Goal: Information Seeking & Learning: Learn about a topic

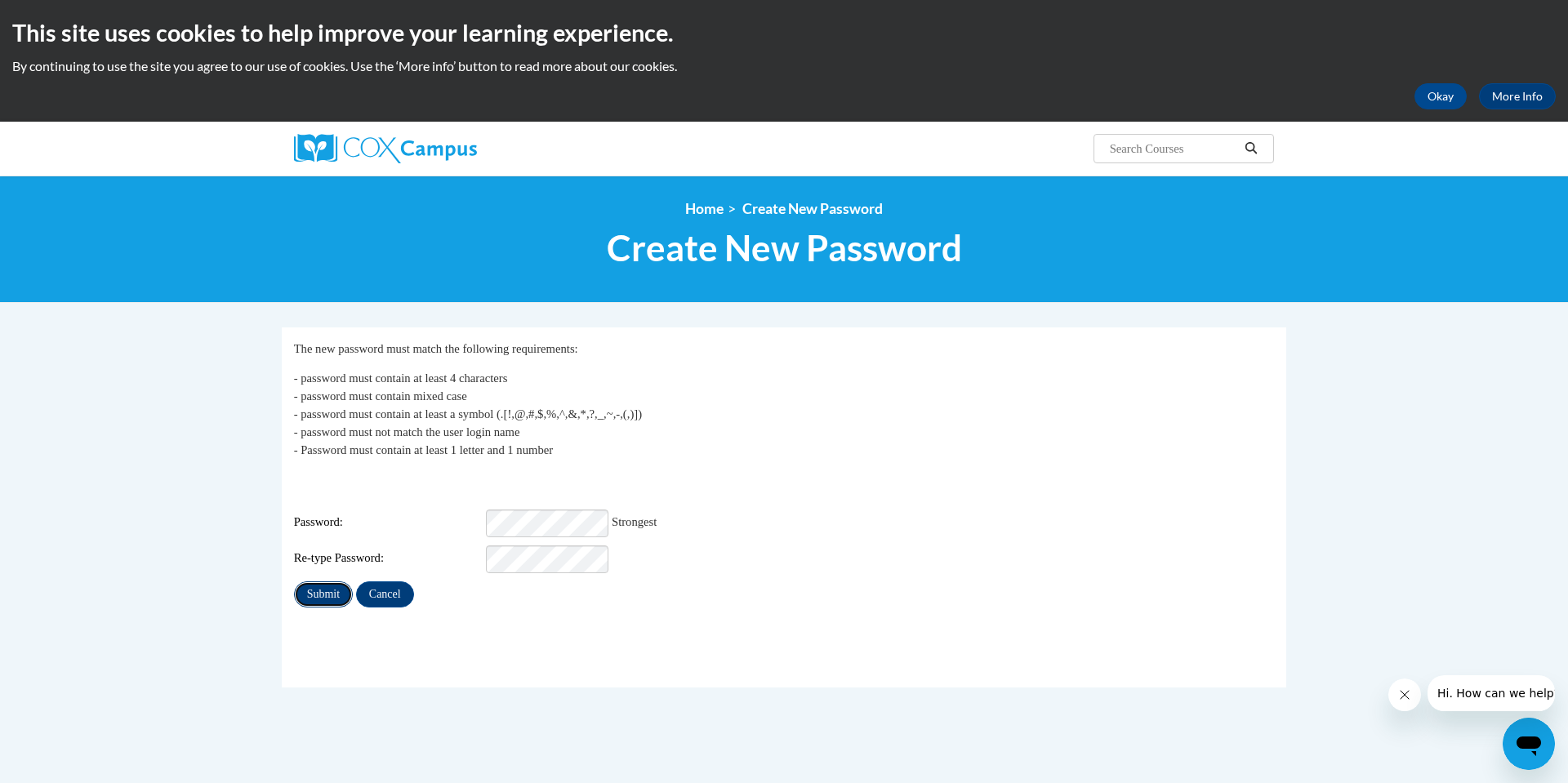
click at [326, 584] on input "Submit" at bounding box center [323, 594] width 59 height 26
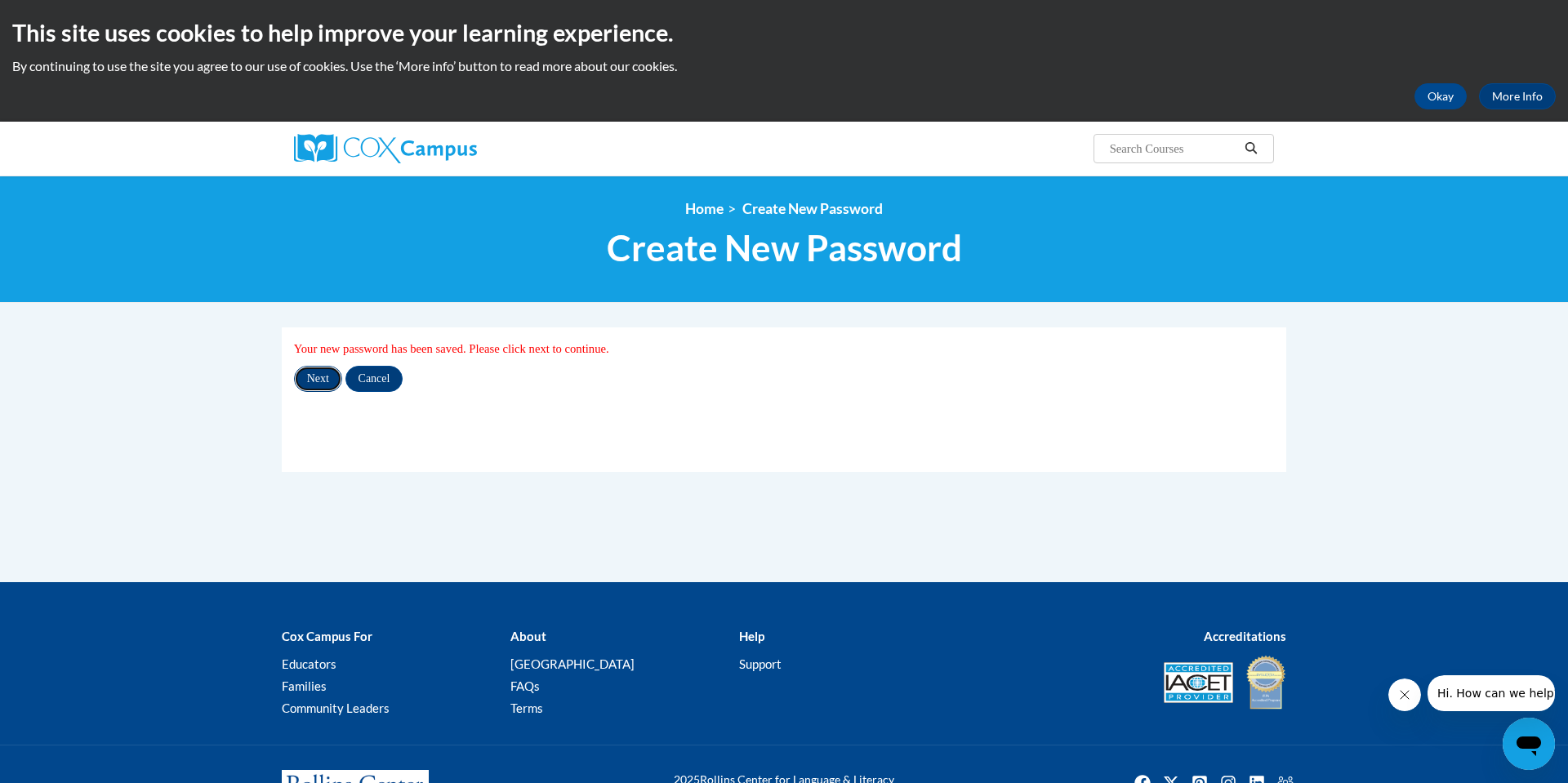
click at [323, 377] on input "Next" at bounding box center [317, 379] width 49 height 26
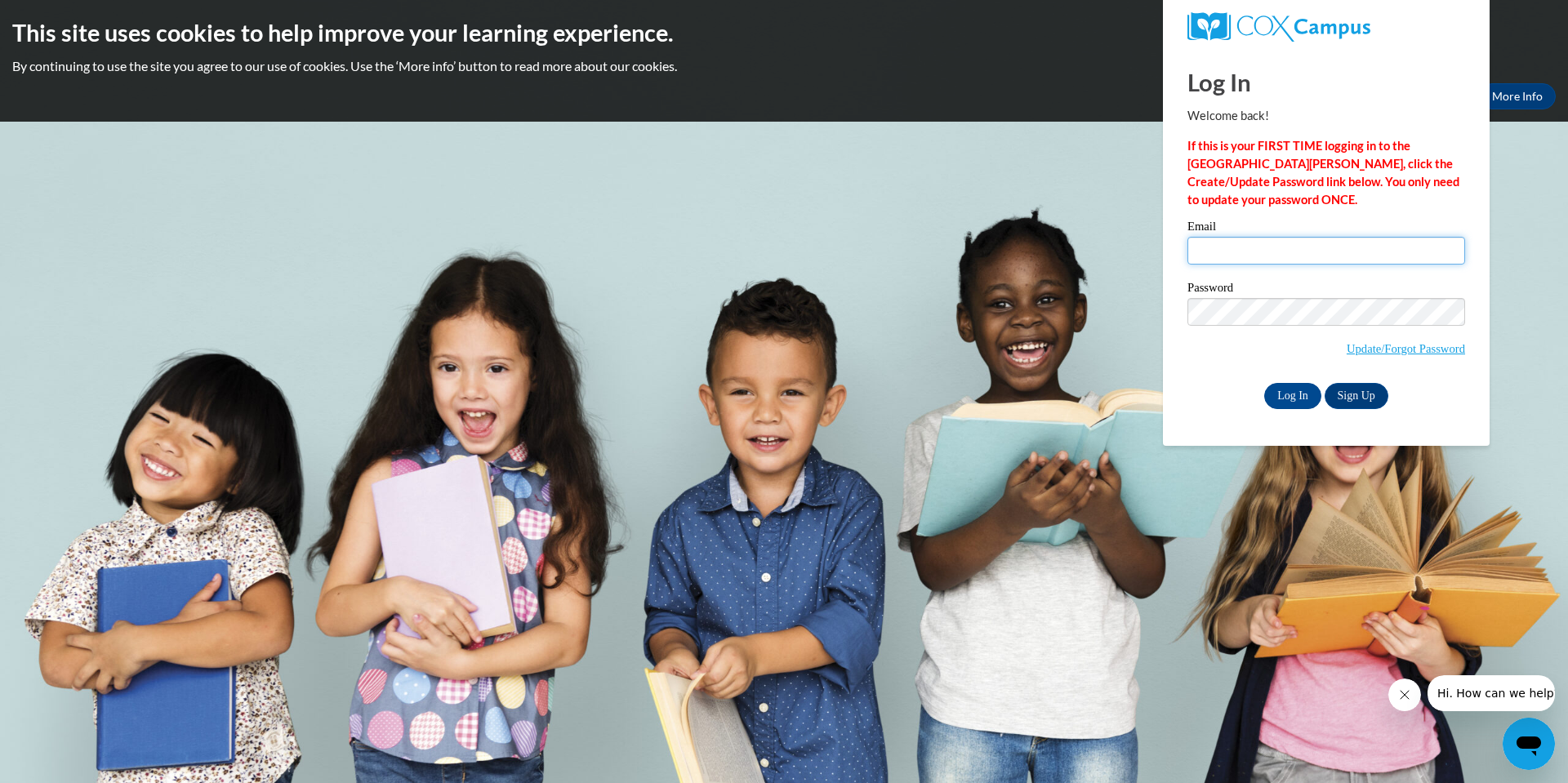
click at [1208, 241] on input "Email" at bounding box center [1326, 250] width 278 height 27
type input "MercyUzoma14@gmail.com"
click at [1304, 392] on input "Log In" at bounding box center [1293, 396] width 57 height 26
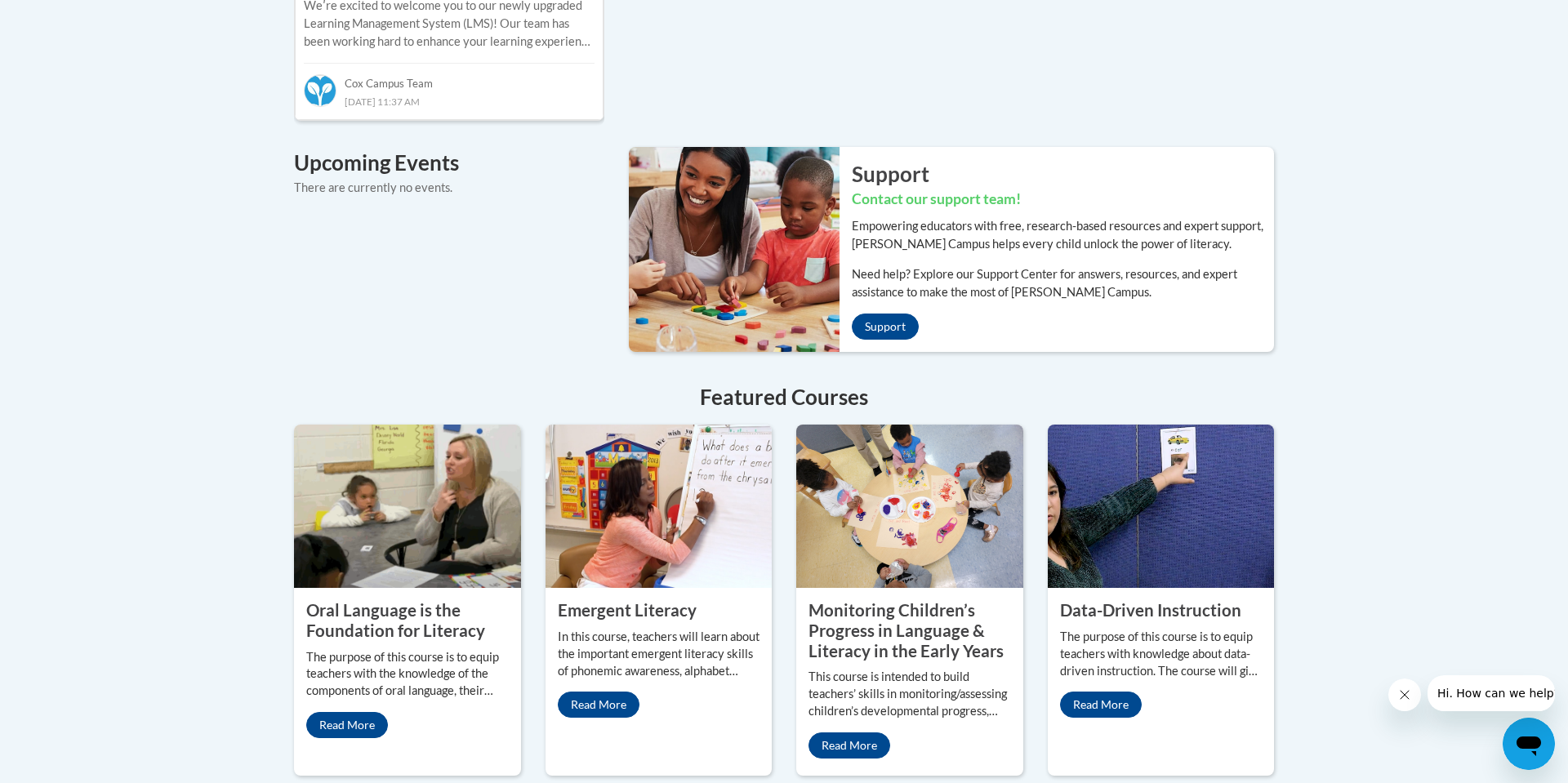
scroll to position [1176, 0]
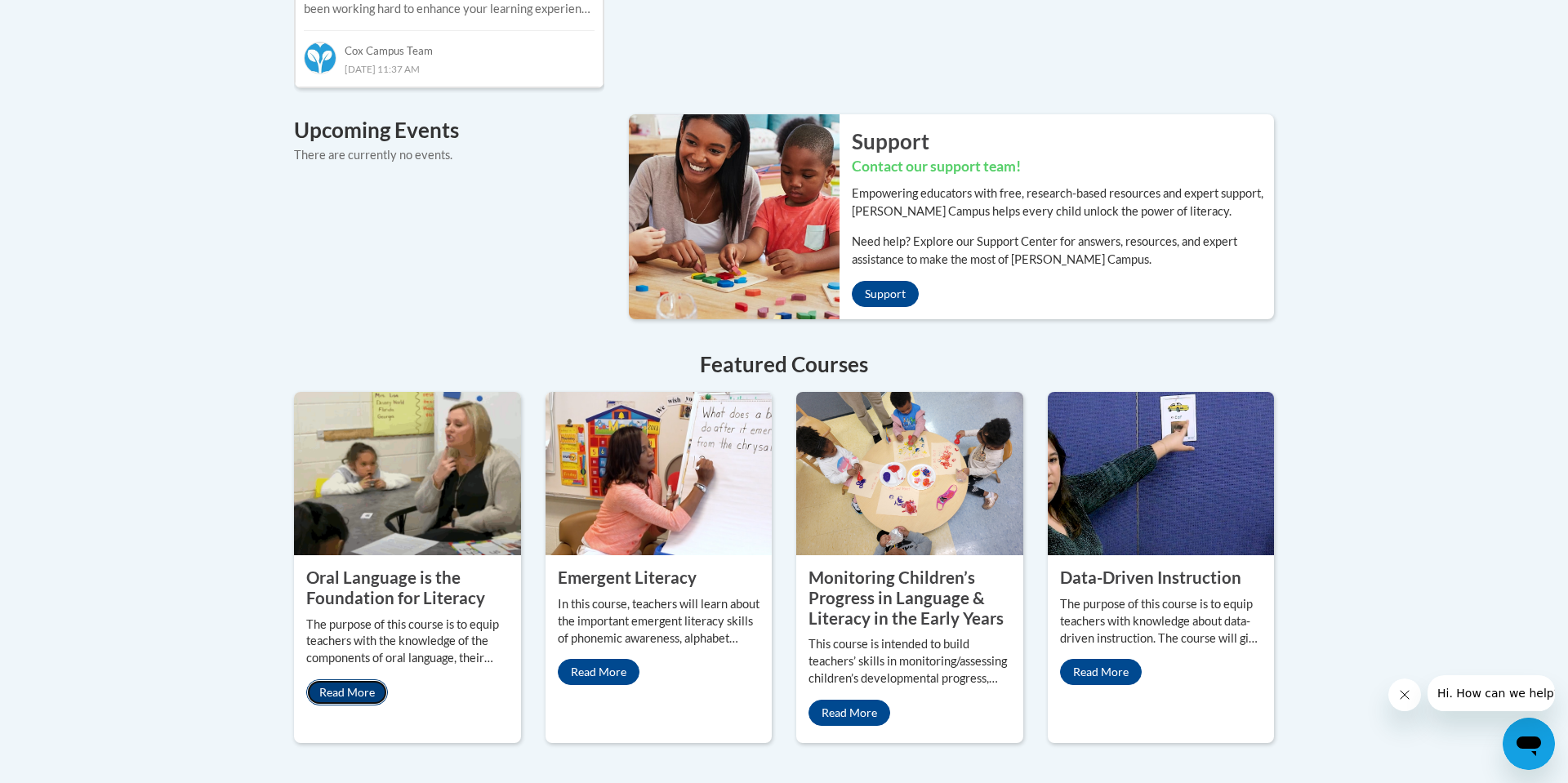
click at [352, 680] on link "Read More" at bounding box center [347, 693] width 82 height 26
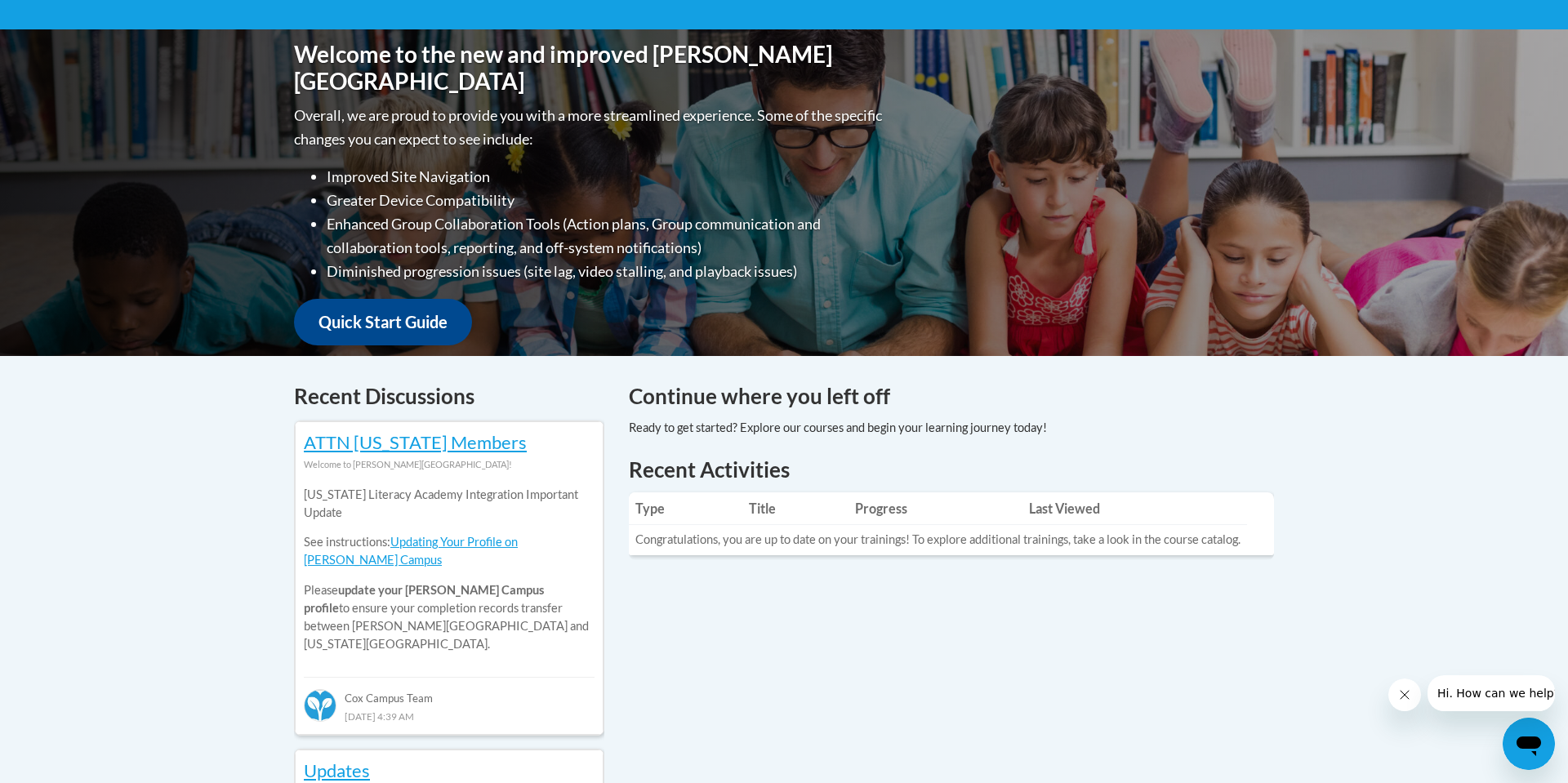
scroll to position [336, 0]
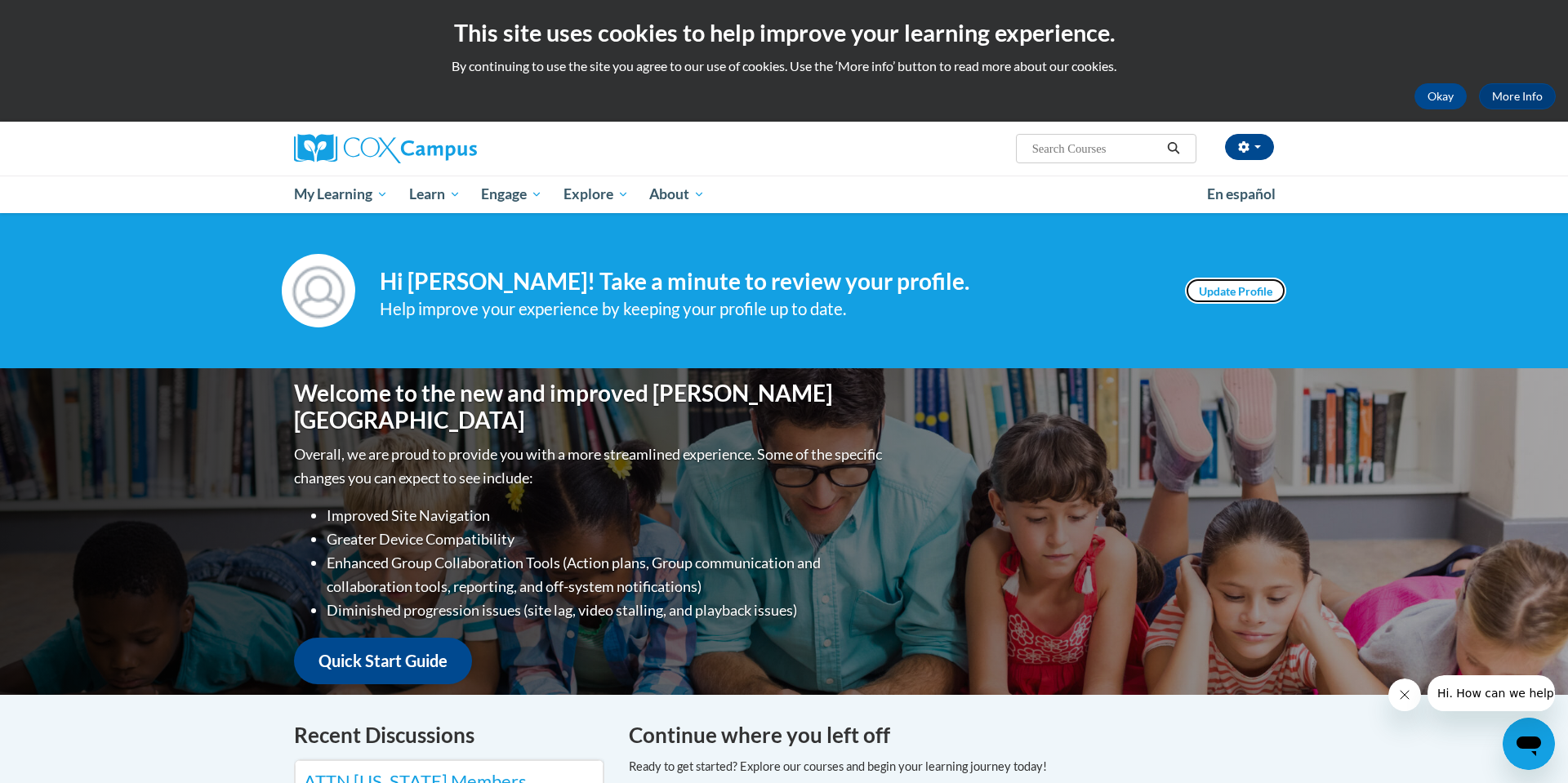
click at [1232, 286] on link "Update Profile" at bounding box center [1236, 291] width 101 height 26
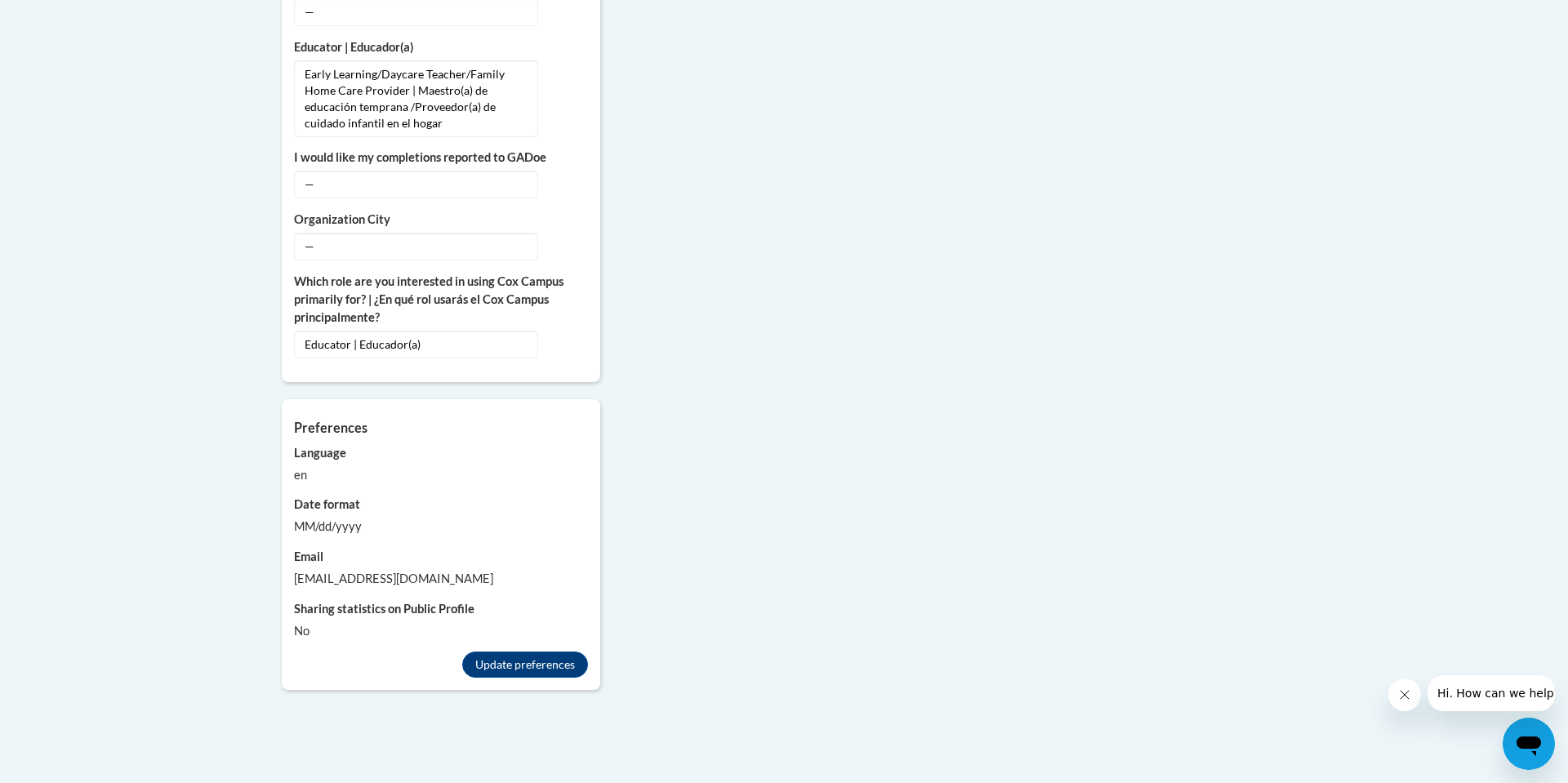
scroll to position [1274, 0]
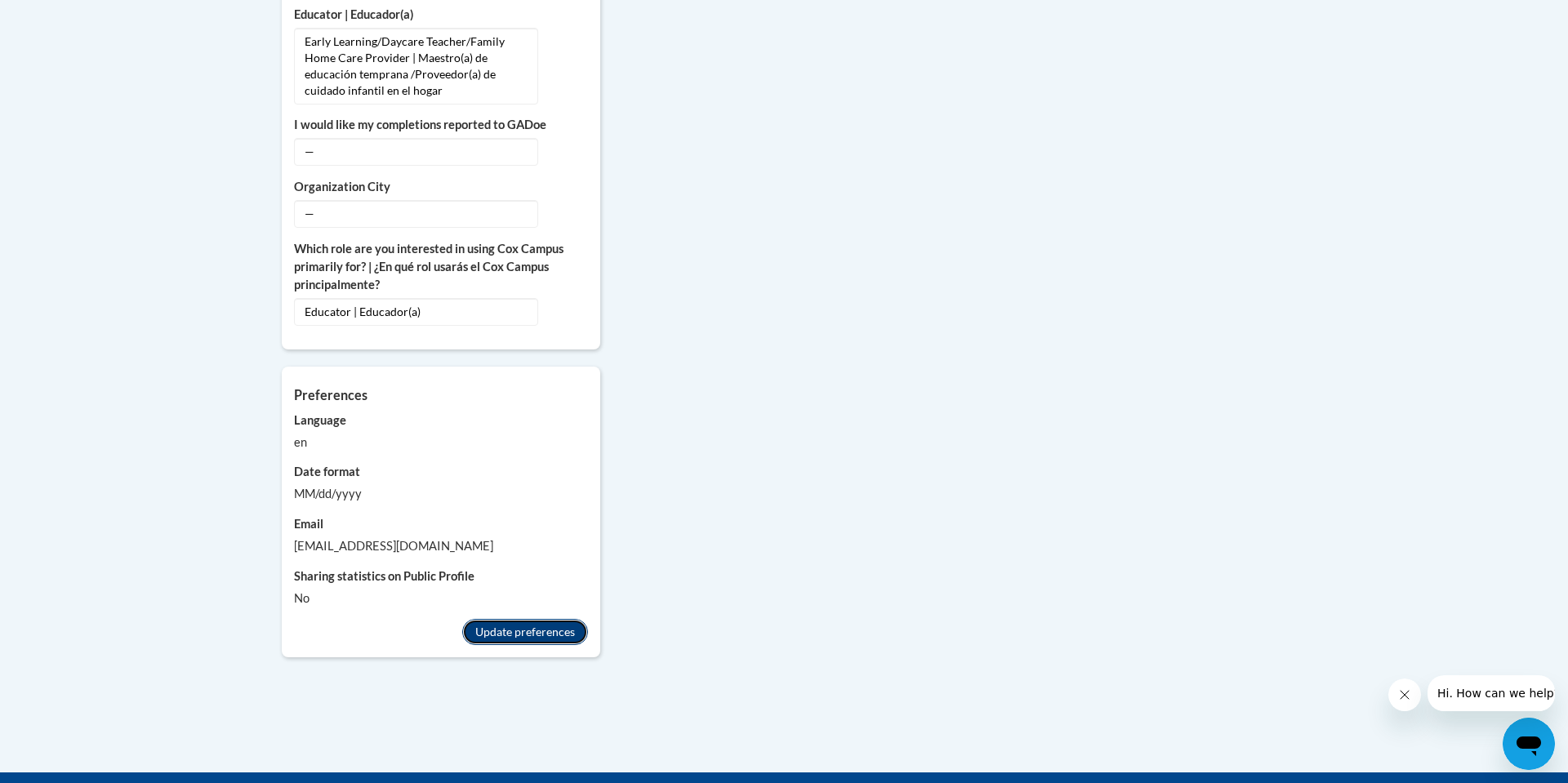
click at [501, 623] on button "Update preferences" at bounding box center [525, 632] width 126 height 26
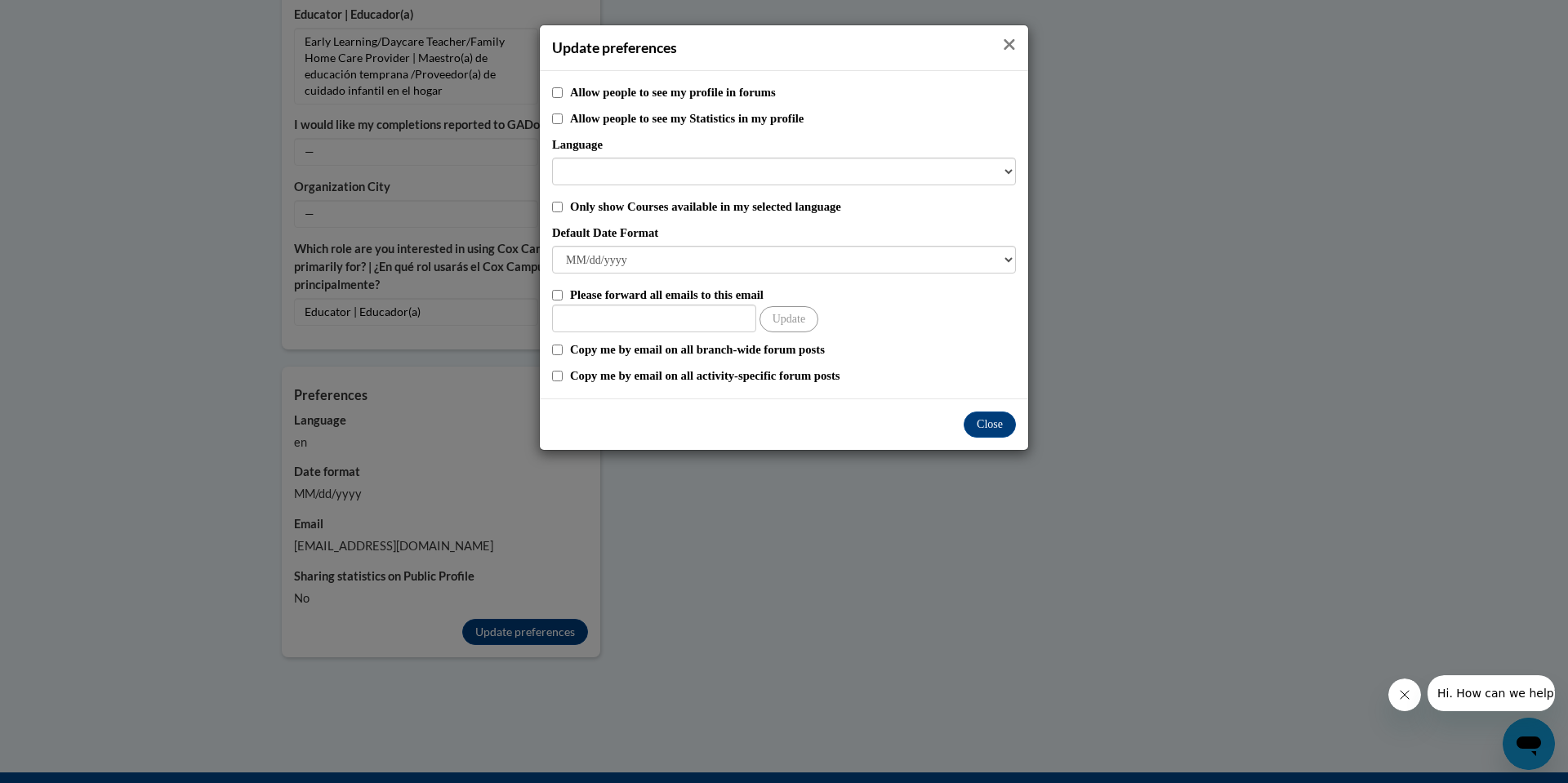
click at [1010, 43] on icon "Close" at bounding box center [1009, 44] width 13 height 17
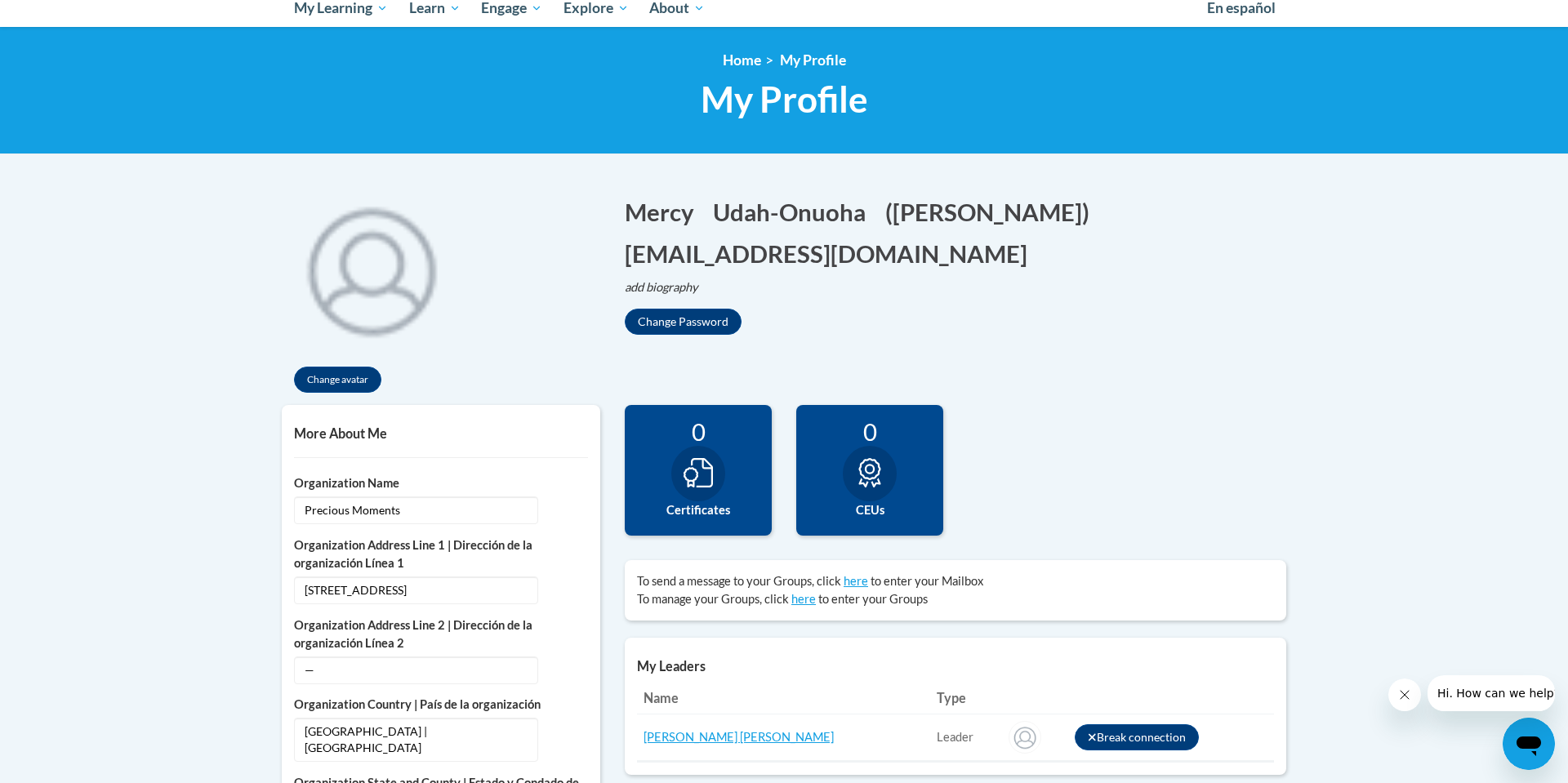
scroll to position [163, 0]
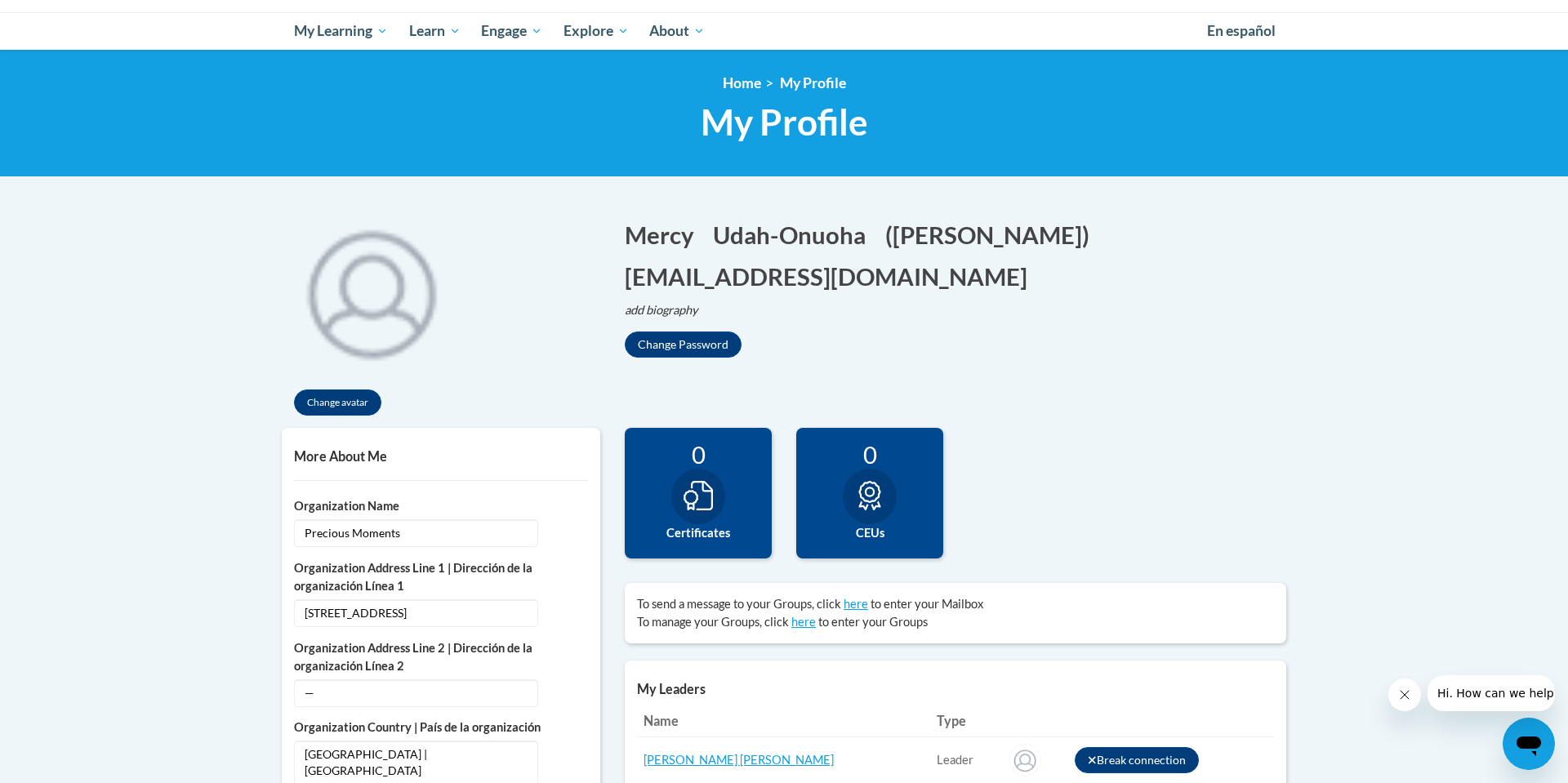
click at [1014, 43] on ul "My Learning My Learning My Course Progress Certificates My Action Plans Group D…" at bounding box center [739, 31] width 913 height 38
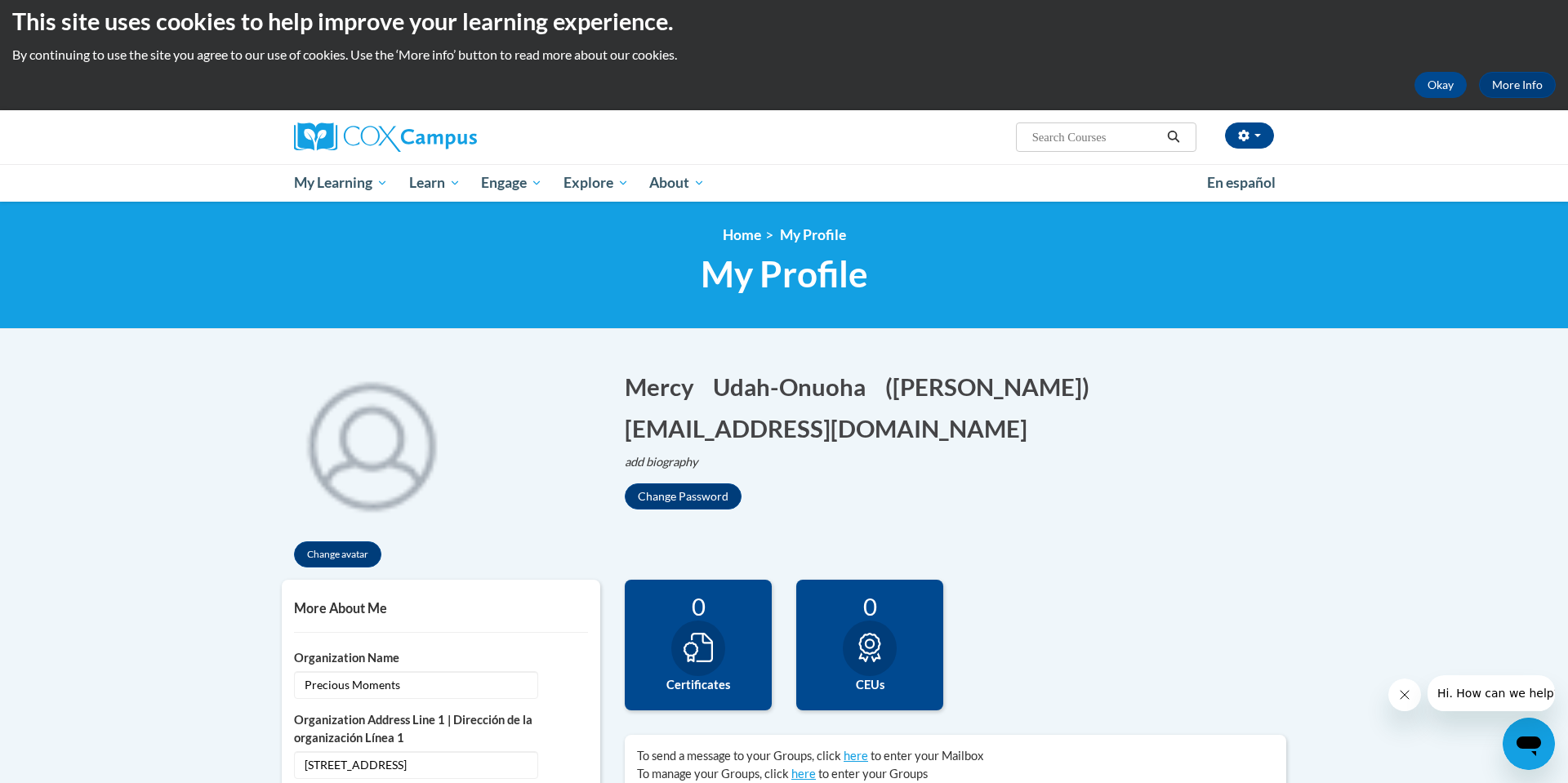
scroll to position [0, 0]
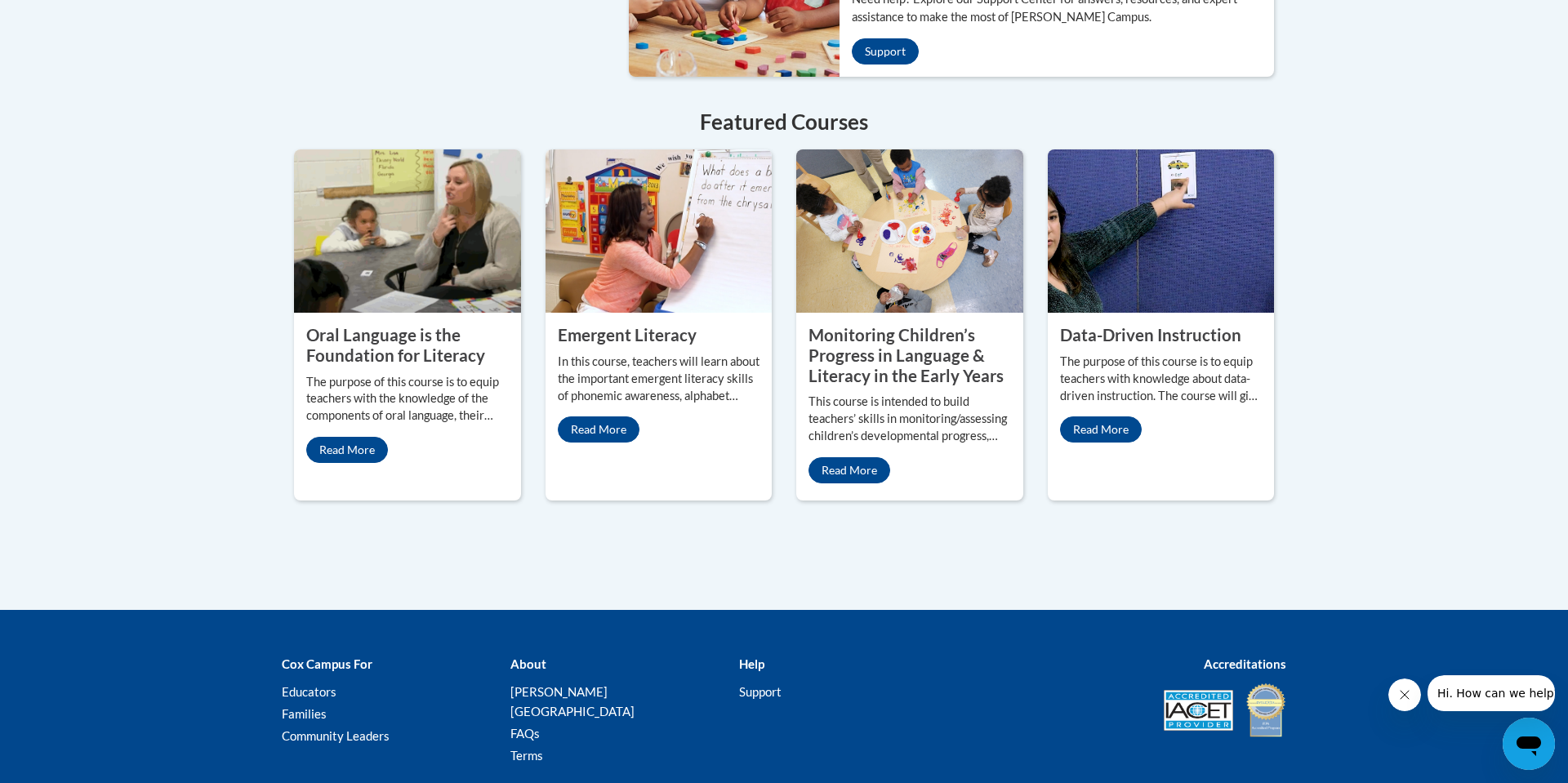
scroll to position [1479, 0]
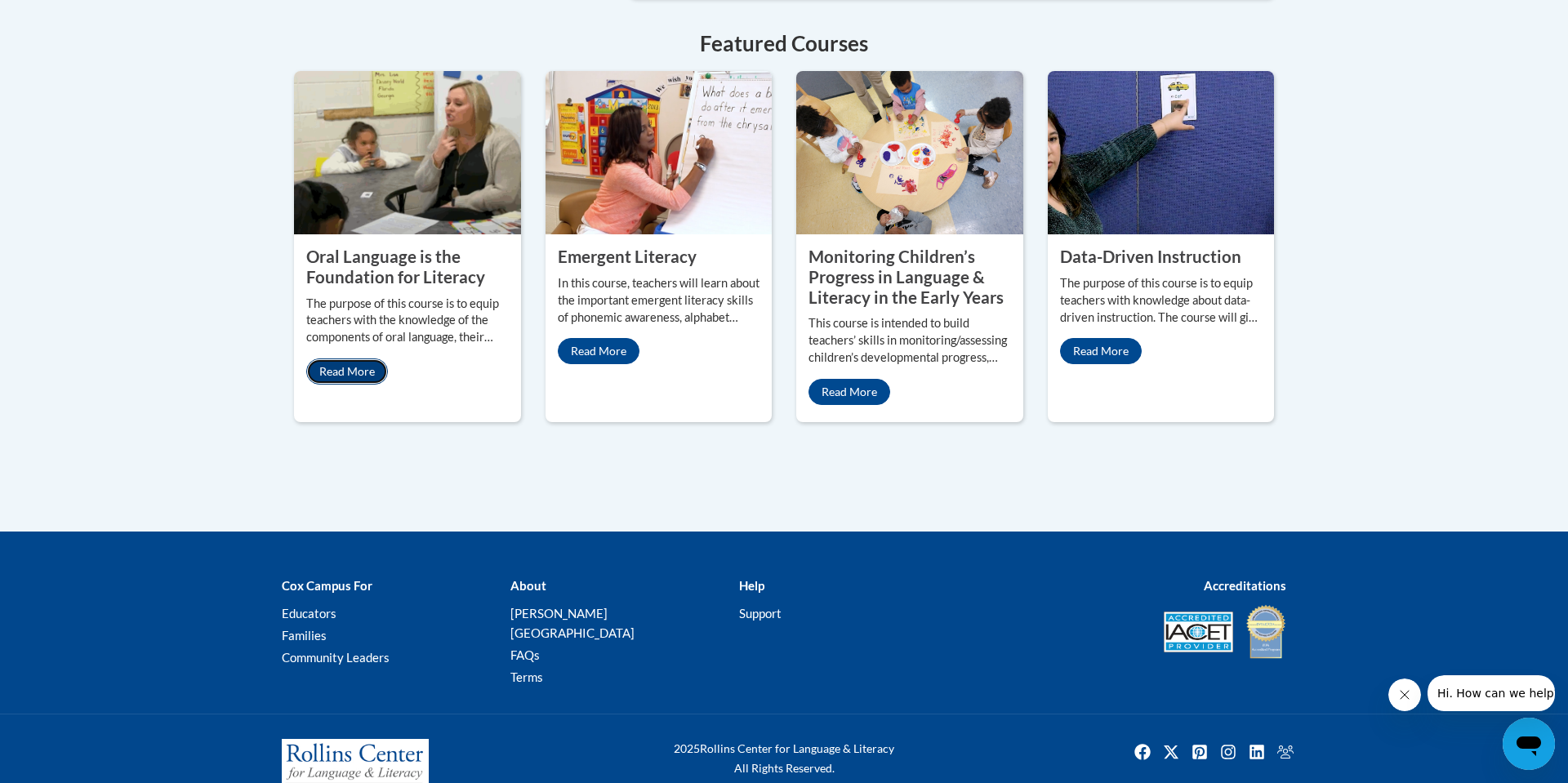
click at [363, 361] on link "Read More" at bounding box center [347, 372] width 82 height 26
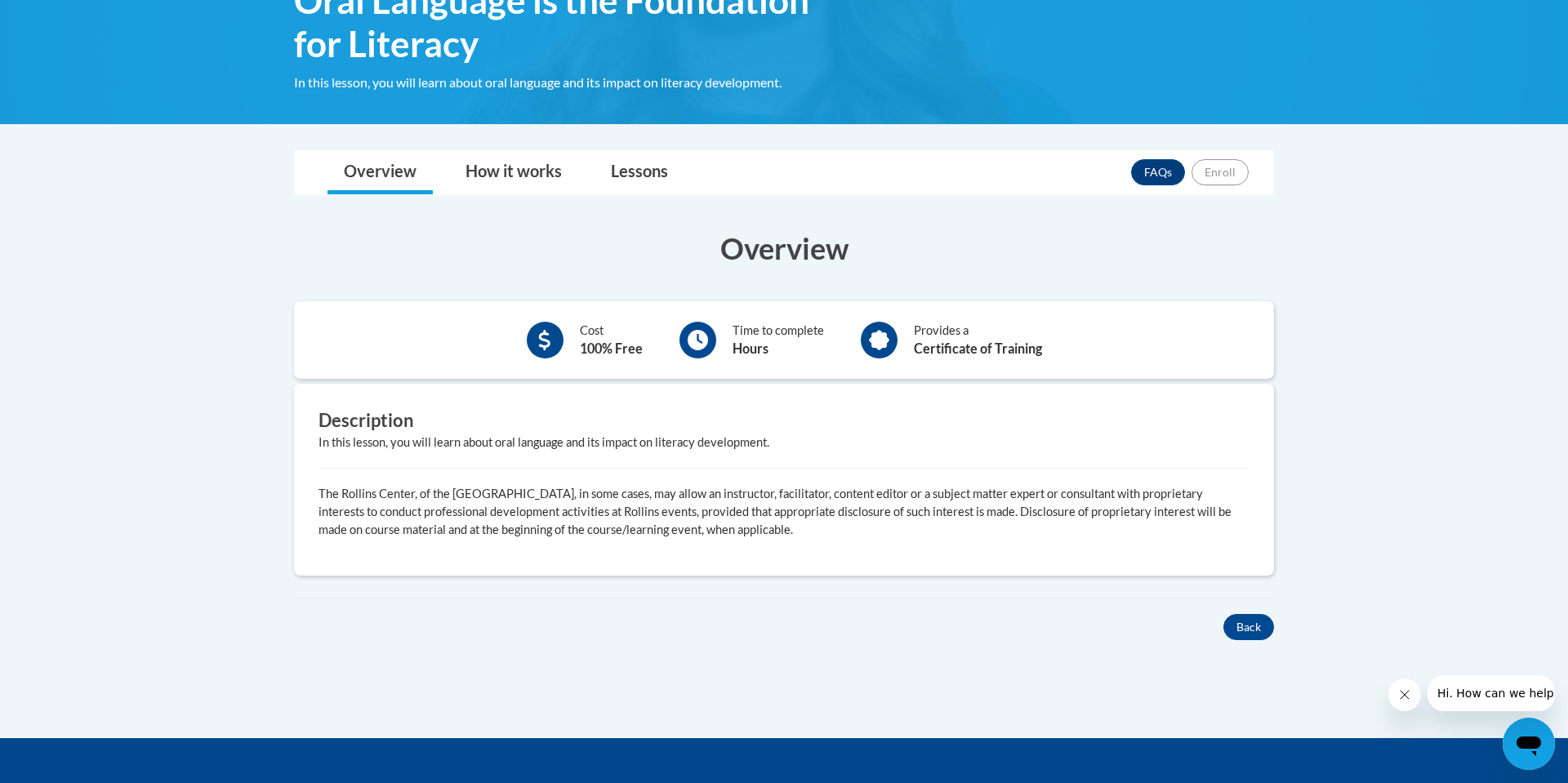
scroll to position [360, 0]
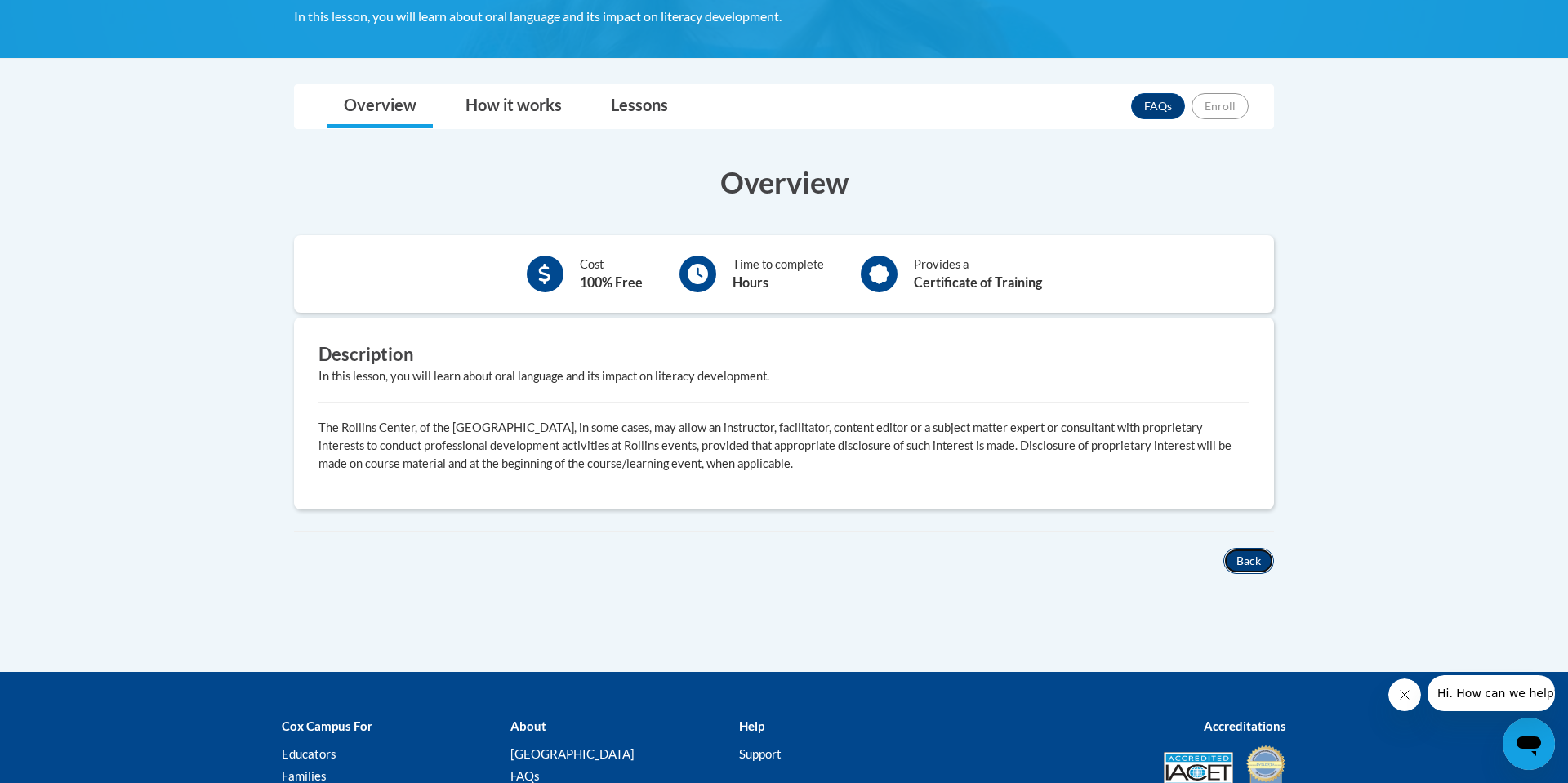
click at [1256, 563] on button "Back" at bounding box center [1248, 561] width 50 height 26
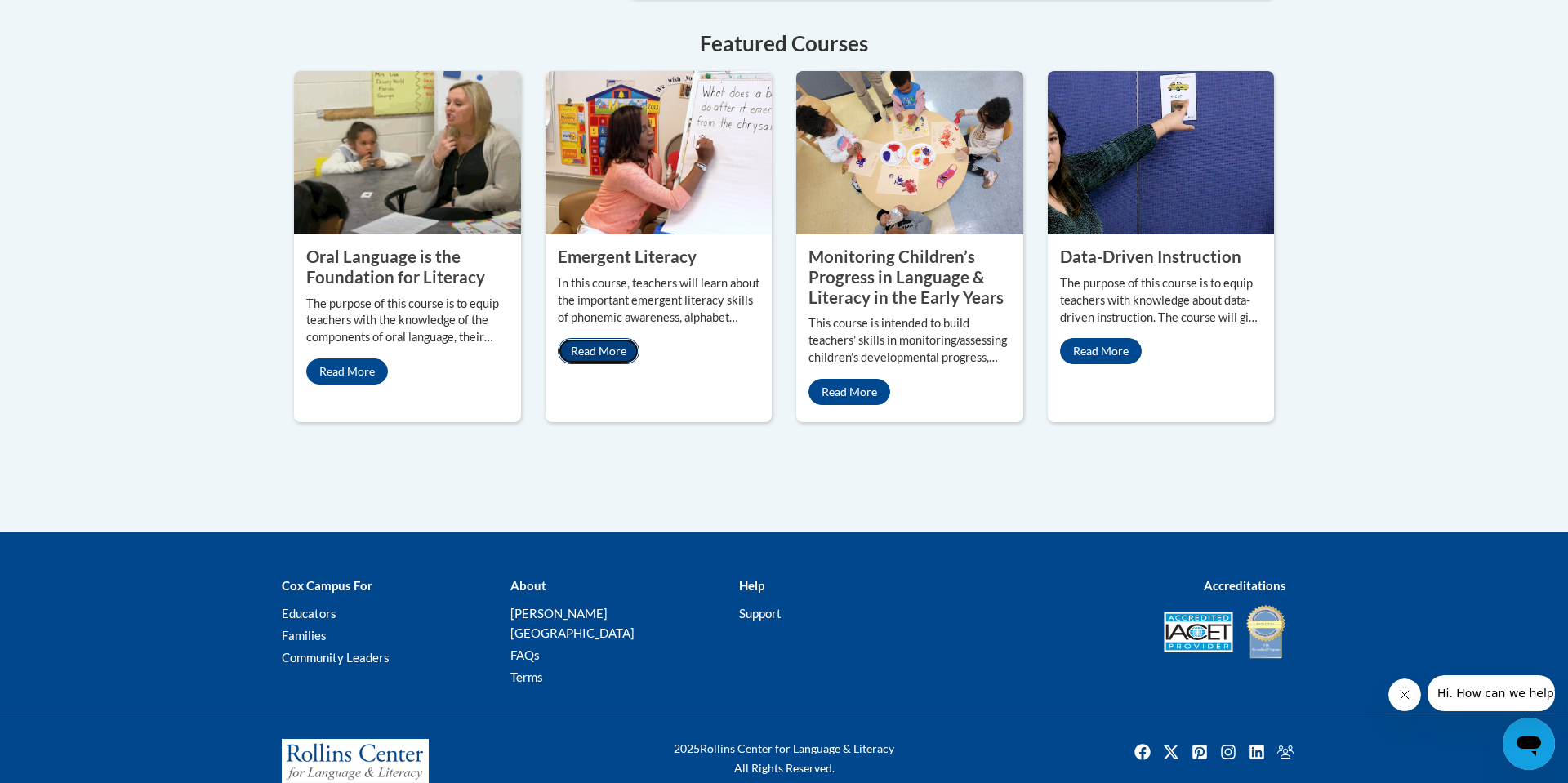
click at [597, 338] on link "Read More" at bounding box center [599, 351] width 82 height 26
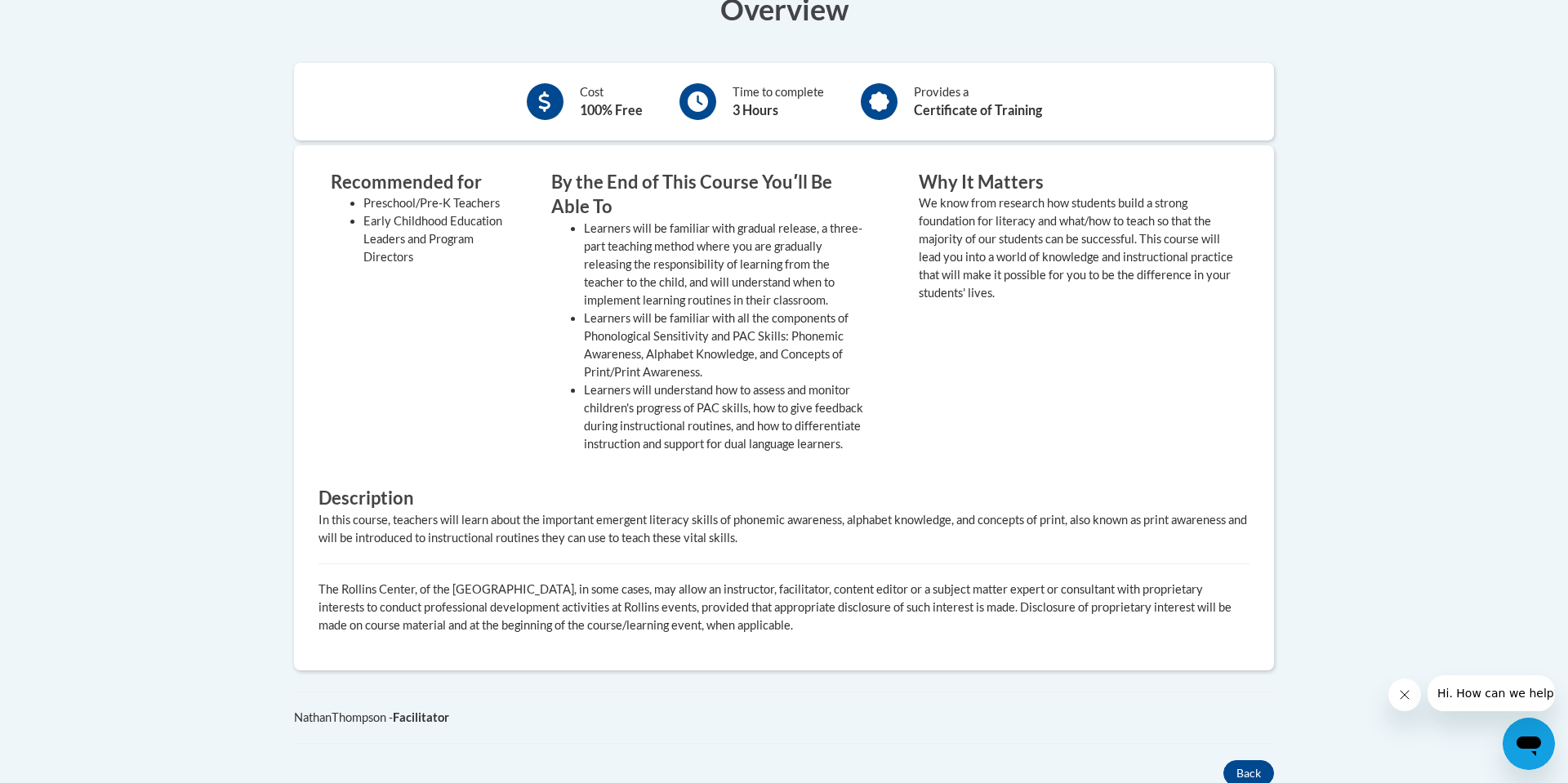
scroll to position [588, 0]
